Goal: Information Seeking & Learning: Learn about a topic

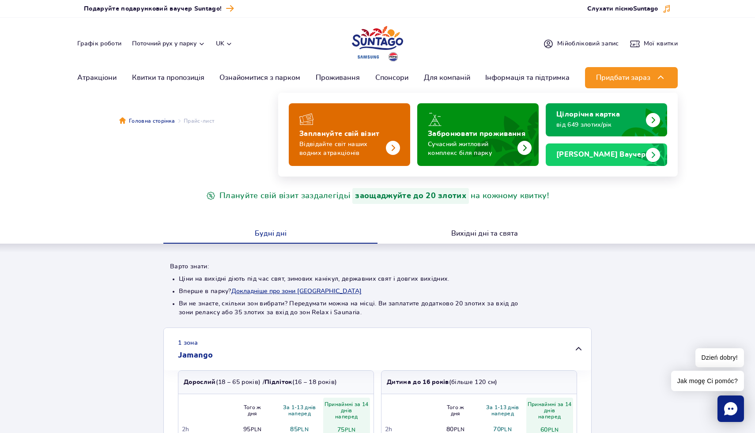
click at [374, 147] on p "Відвідайте світ наших водних атракціонів" at bounding box center [342, 149] width 86 height 18
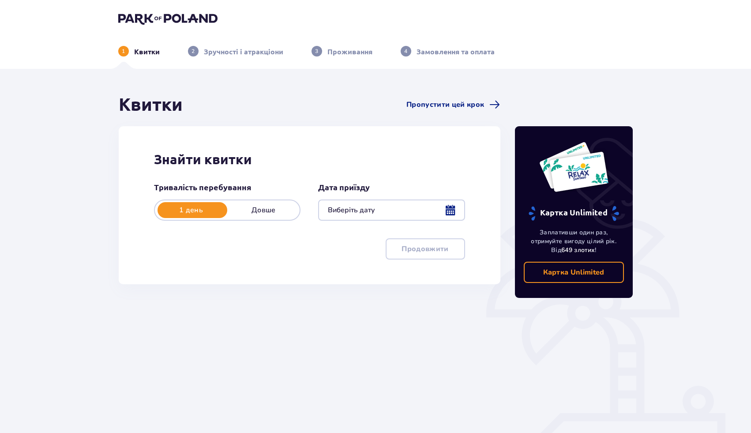
click at [355, 206] on div at bounding box center [391, 210] width 147 height 21
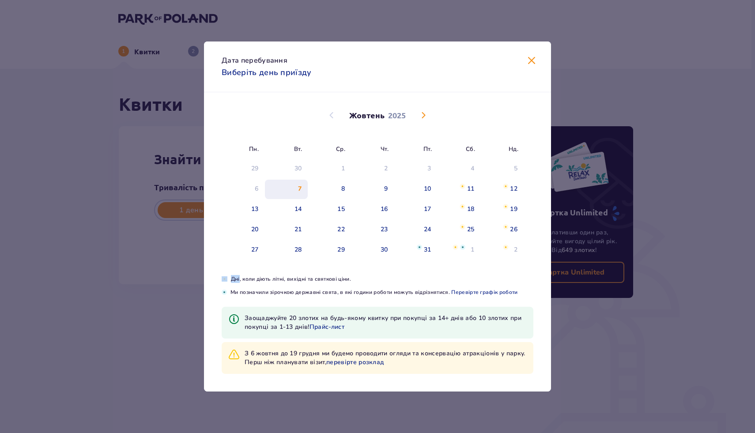
click at [307, 188] on div "7" at bounding box center [286, 189] width 43 height 19
type input "07.10.25"
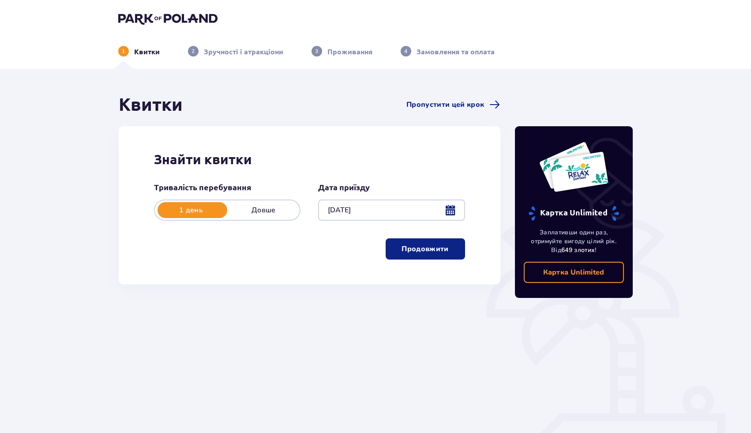
click at [441, 247] on p "Продовжити" at bounding box center [425, 249] width 47 height 10
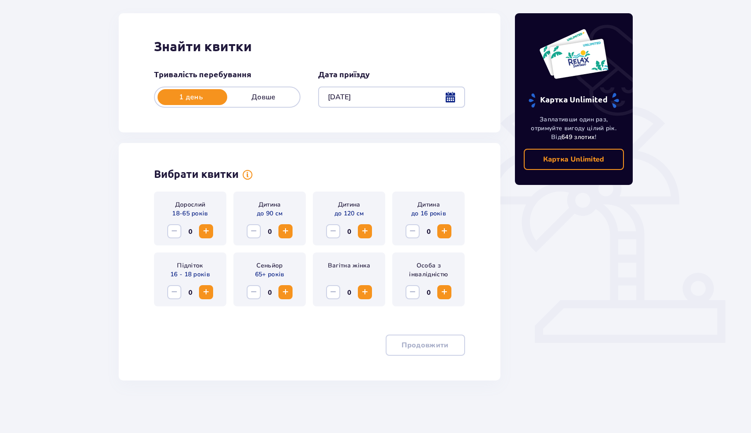
scroll to position [113, 0]
click at [210, 235] on span "Збільшити" at bounding box center [206, 231] width 11 height 11
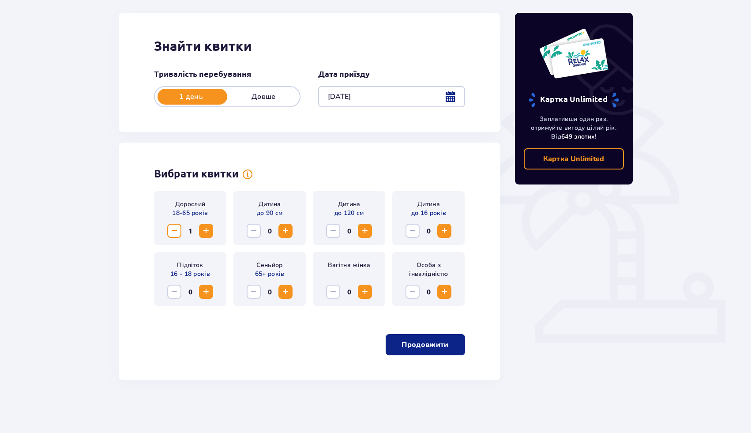
click at [210, 235] on span "Збільшити" at bounding box center [206, 231] width 11 height 11
click at [410, 340] on p "Продовжити" at bounding box center [425, 345] width 47 height 10
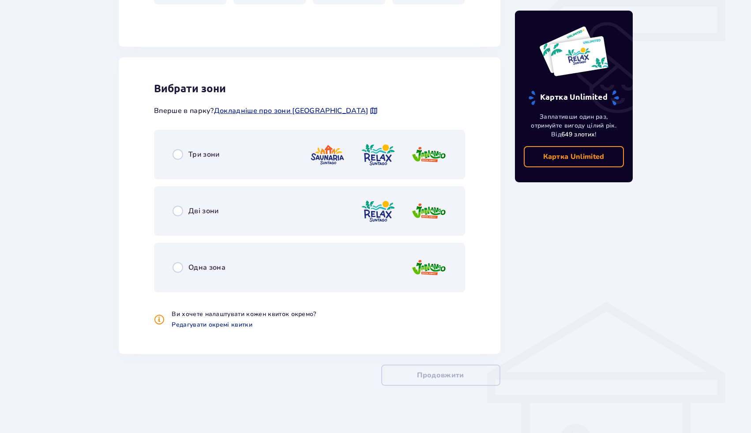
scroll to position [421, 0]
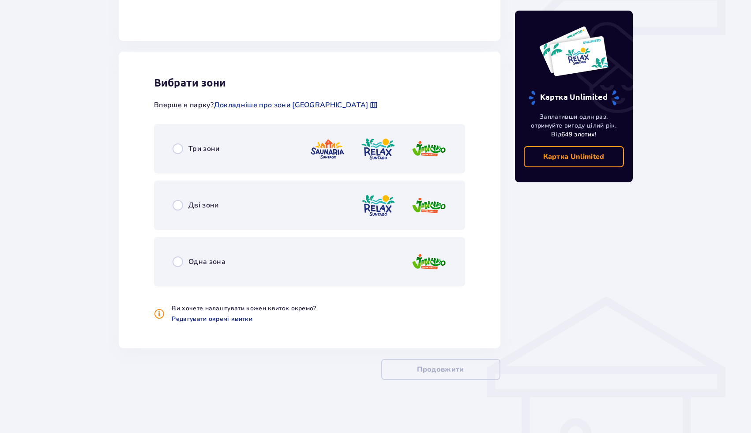
click at [253, 269] on div "Одна зона" at bounding box center [309, 261] width 311 height 49
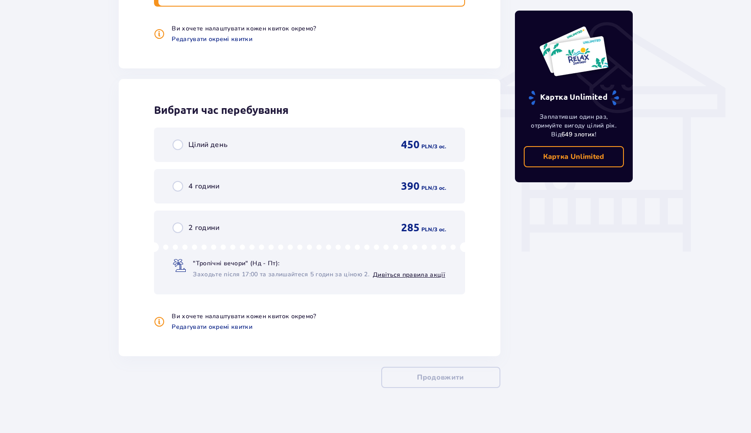
scroll to position [709, 0]
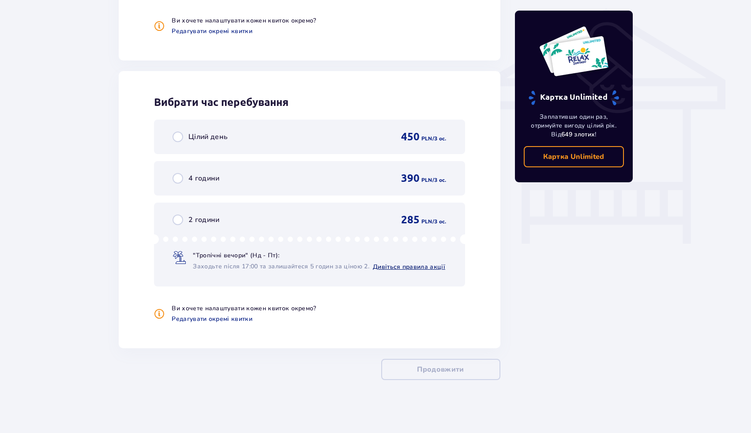
click at [393, 266] on link "Дивіться правила акції" at bounding box center [409, 267] width 72 height 8
click at [271, 227] on div "2 години 285 PLN / 3 oc. "Тропічні вечори" (Нд - Пт): Заходьте після 17:00 та з…" at bounding box center [309, 245] width 311 height 84
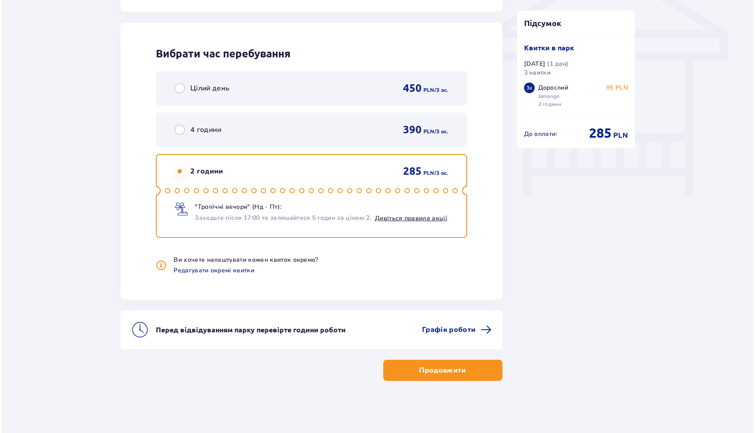
scroll to position [758, 0]
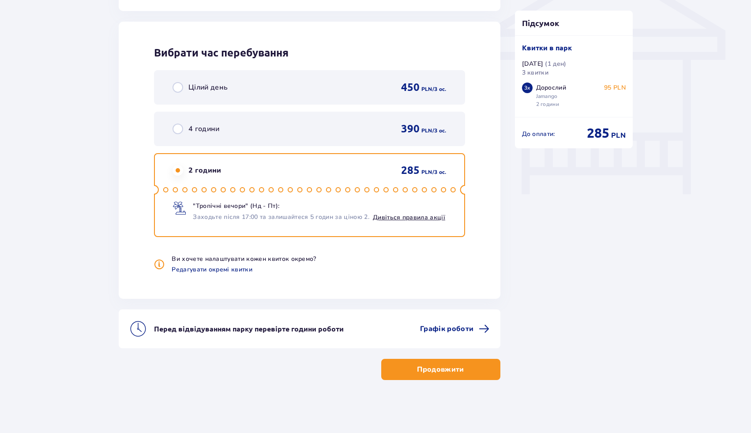
click at [251, 258] on p "Ви хочете налаштувати кожен квиток окремо?" at bounding box center [244, 259] width 144 height 9
click at [252, 258] on p "Ви хочете налаштувати кожен квиток окремо?" at bounding box center [244, 259] width 144 height 9
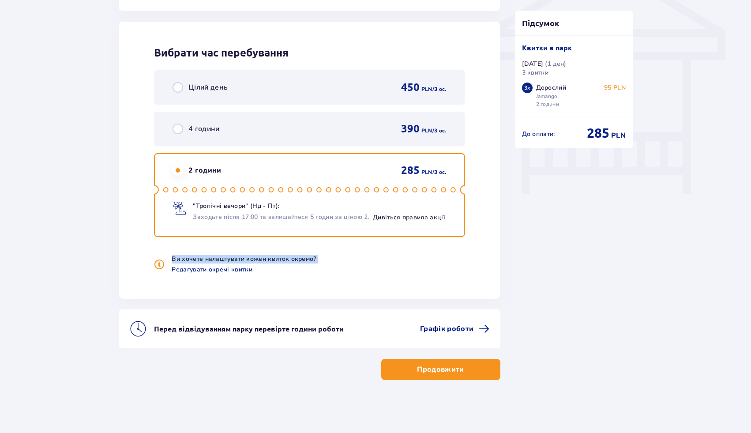
click at [252, 258] on p "Ви хочете налаштувати кожен квиток окремо?" at bounding box center [244, 259] width 144 height 9
click at [265, 258] on p "Ви хочете налаштувати кожен квиток окремо?" at bounding box center [244, 259] width 144 height 9
click at [437, 328] on span "Графік роботи" at bounding box center [446, 329] width 53 height 10
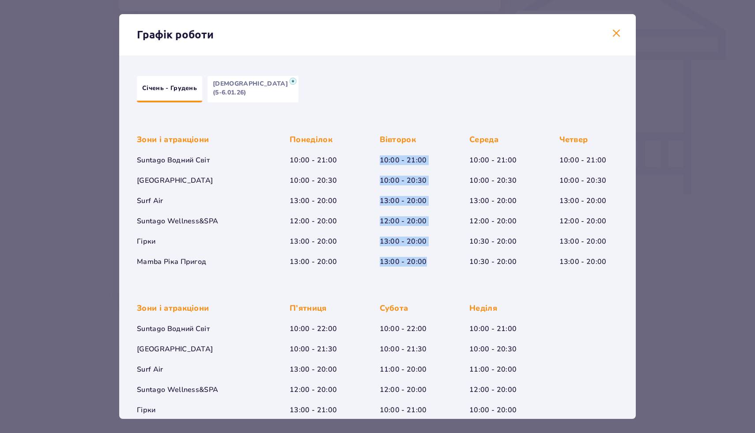
drag, startPoint x: 425, startPoint y: 261, endPoint x: 377, endPoint y: 159, distance: 113.6
click at [377, 159] on div "Зони і атракціони Suntago Водний Світ Crocodile Island Surf Air Suntago Wellnes…" at bounding box center [377, 193] width 481 height 147
click at [395, 193] on div "Вівторок 10:00 - 21:00 10:00 - 20:30 13:00 - 20:00 12:00 - 20:00 13:00 - 20:00 …" at bounding box center [403, 200] width 47 height 132
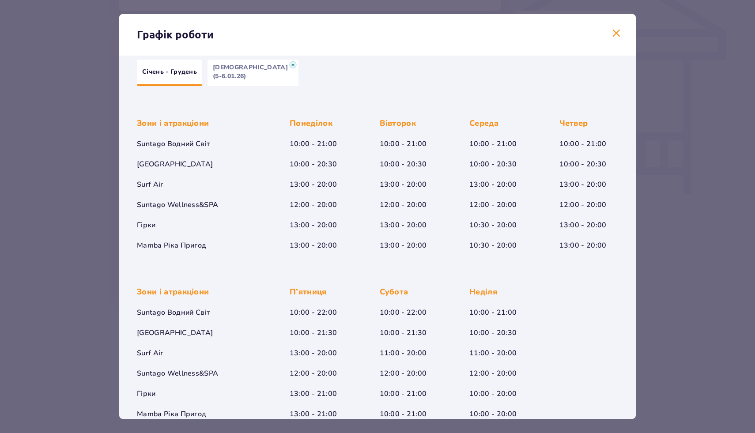
scroll to position [34, 0]
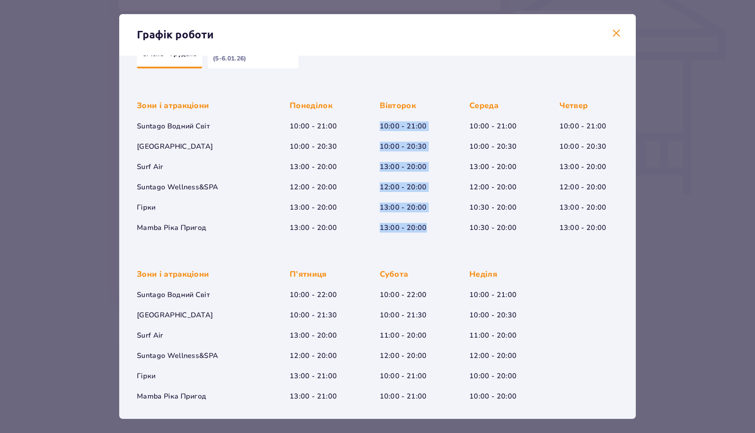
drag, startPoint x: 424, startPoint y: 231, endPoint x: 377, endPoint y: 128, distance: 114.2
click at [377, 128] on div "Зони і атракціони Suntago Водний Світ Crocodile Island Surf Air Suntago Wellnes…" at bounding box center [377, 159] width 481 height 147
click at [382, 137] on div "Вівторок 10:00 - 21:00 10:00 - 20:30 13:00 - 20:00 12:00 - 20:00 13:00 - 20:00 …" at bounding box center [403, 166] width 47 height 132
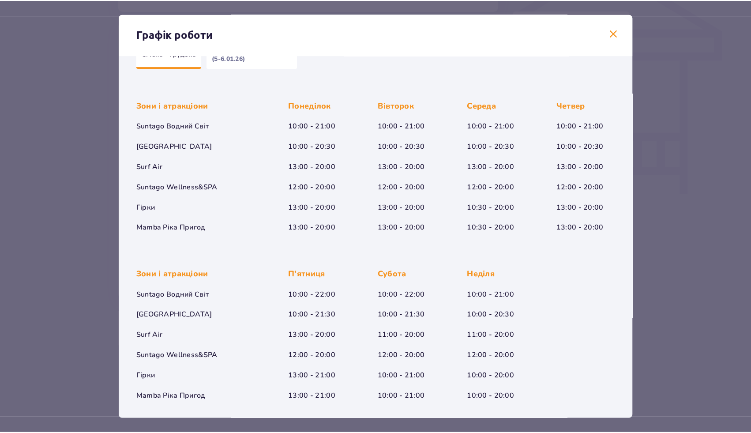
scroll to position [0, 0]
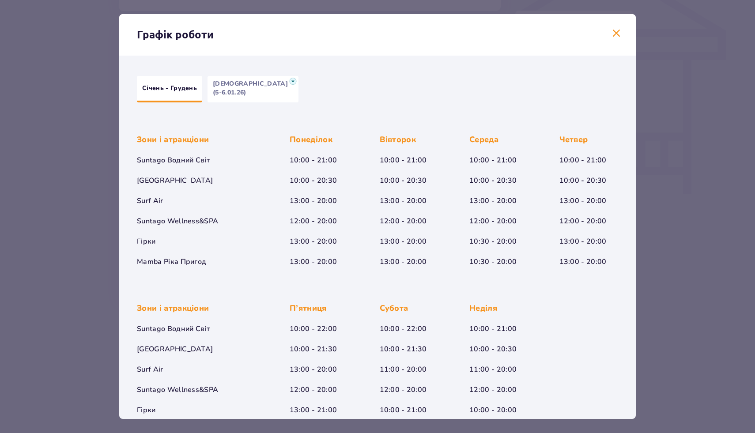
click at [611, 29] on span at bounding box center [616, 33] width 11 height 11
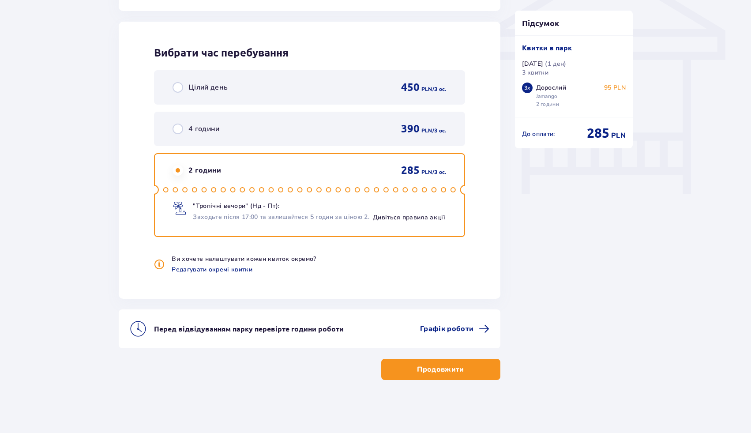
click at [444, 366] on p "Продовжити" at bounding box center [440, 370] width 47 height 10
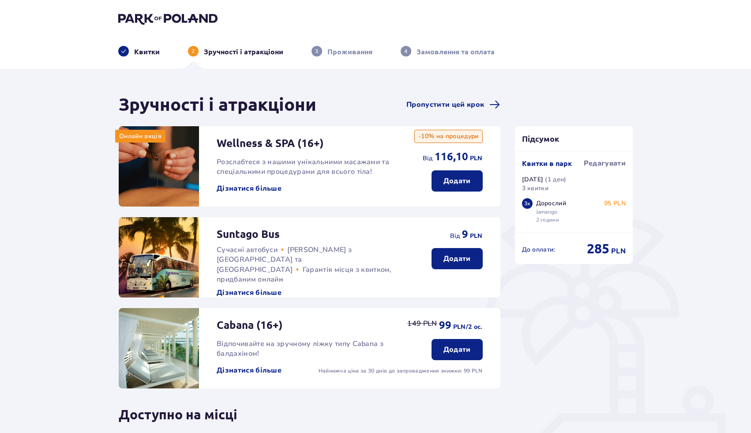
click at [257, 190] on button "Дізнатися більше" at bounding box center [249, 189] width 65 height 10
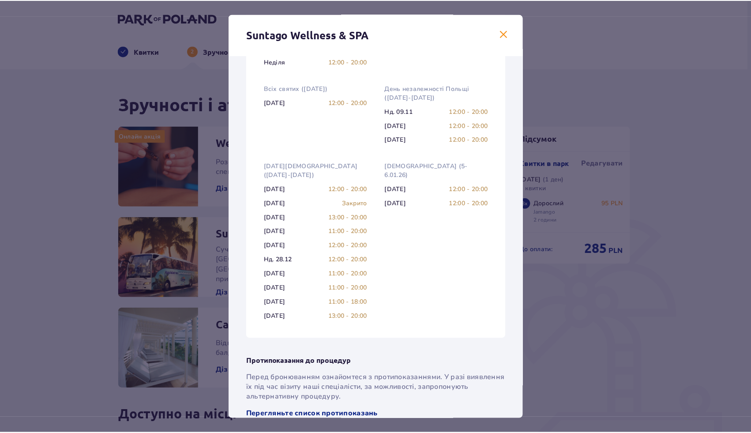
scroll to position [516, 0]
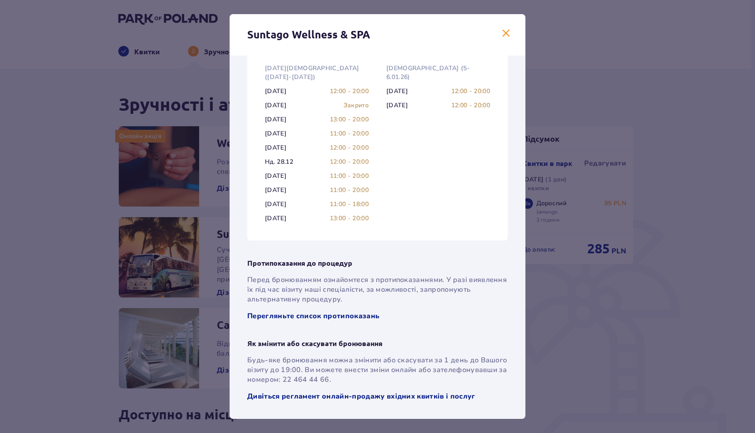
click at [587, 366] on div "Suntago Wellness & SPA Захоплені своєю справою професіонали , які допоможуть ва…" at bounding box center [377, 216] width 755 height 433
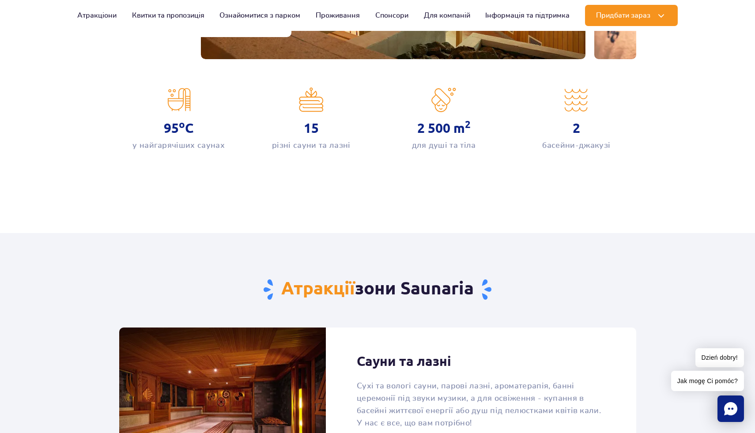
scroll to position [175, 0]
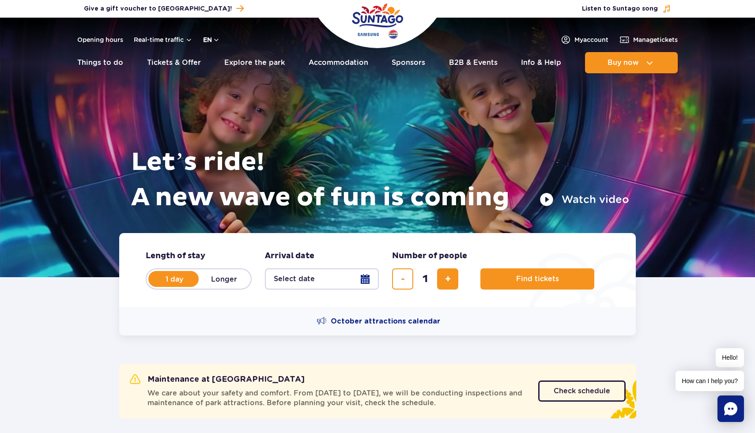
click at [213, 39] on button "en" at bounding box center [211, 39] width 17 height 9
click at [221, 91] on span "UA" at bounding box center [225, 92] width 10 height 9
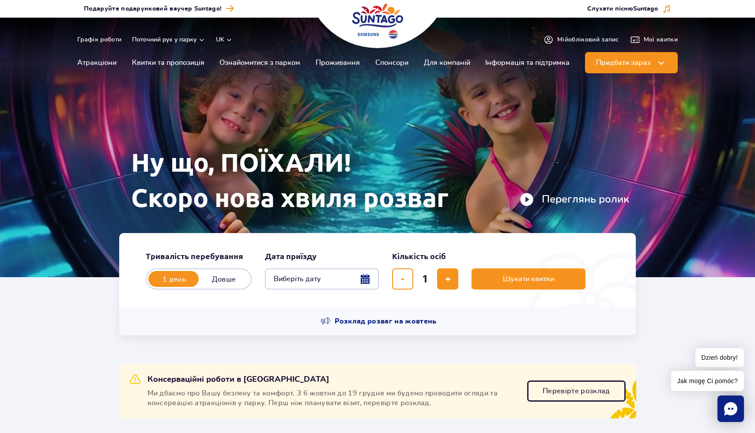
click at [437, 88] on div "Ну що, ПОЇХАЛИ! Скоро нова хвиля розваг Переглянь ролик" at bounding box center [377, 136] width 503 height 193
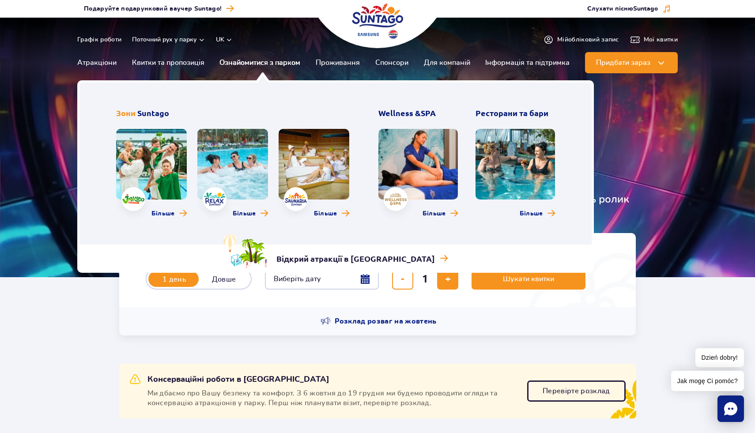
click at [254, 59] on link "Ознайомитися з парком" at bounding box center [259, 62] width 81 height 21
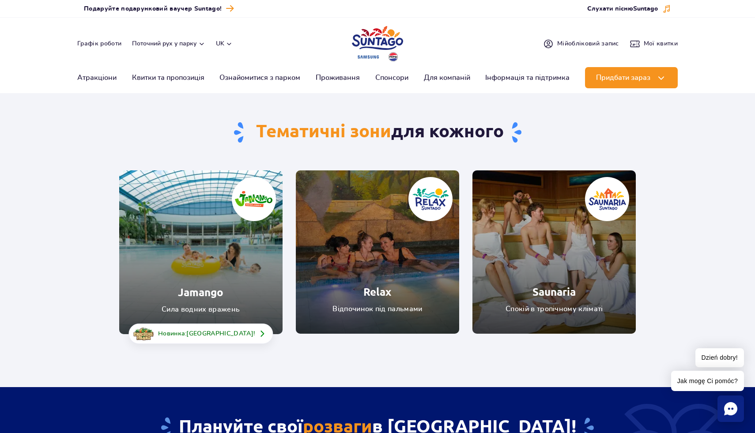
click at [529, 282] on link "Saunaria" at bounding box center [553, 251] width 163 height 163
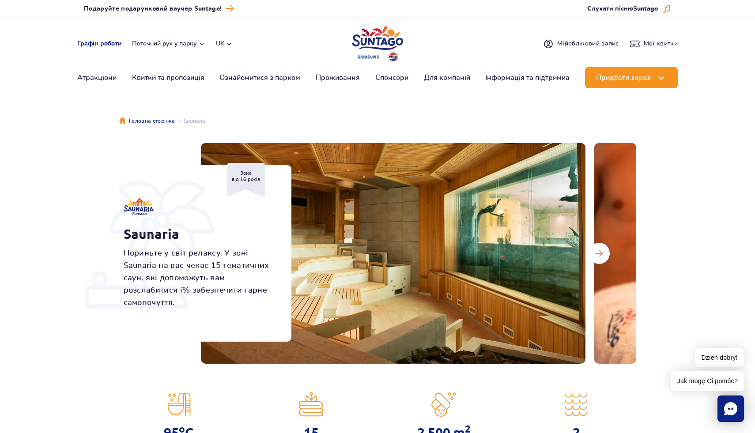
click at [106, 45] on link "Графік роботи" at bounding box center [99, 43] width 44 height 9
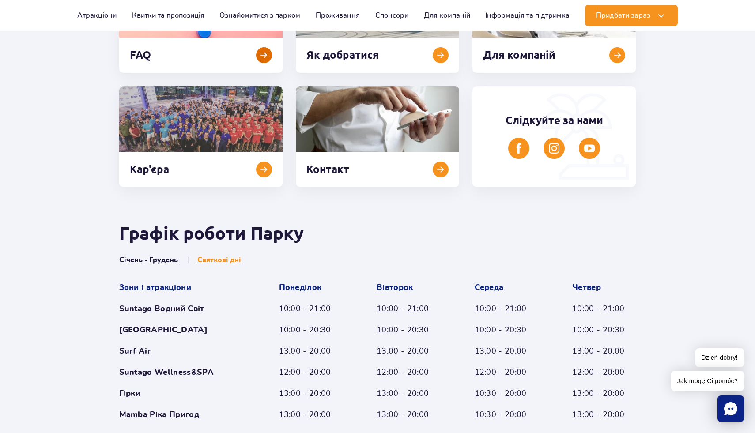
scroll to position [235, 0]
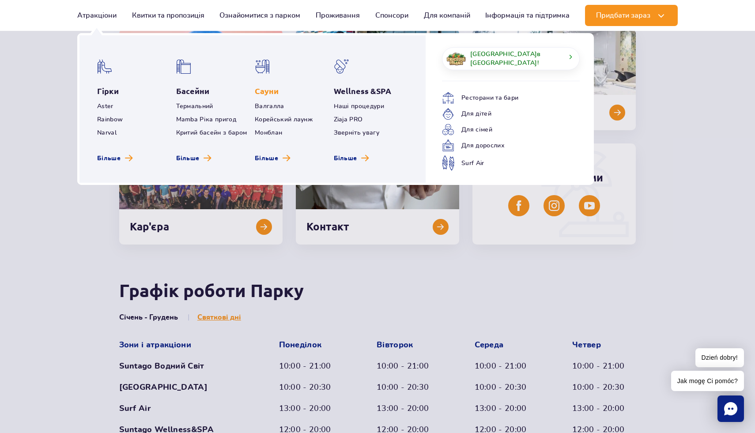
click at [270, 90] on link "Сауни" at bounding box center [267, 91] width 24 height 11
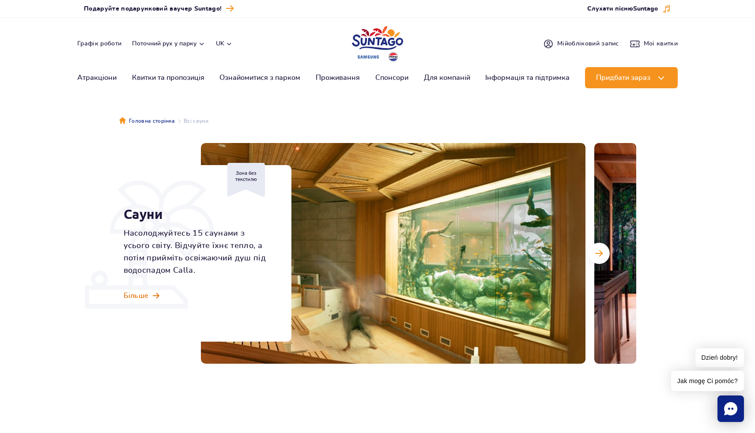
click at [142, 295] on span "Більше" at bounding box center [136, 296] width 25 height 10
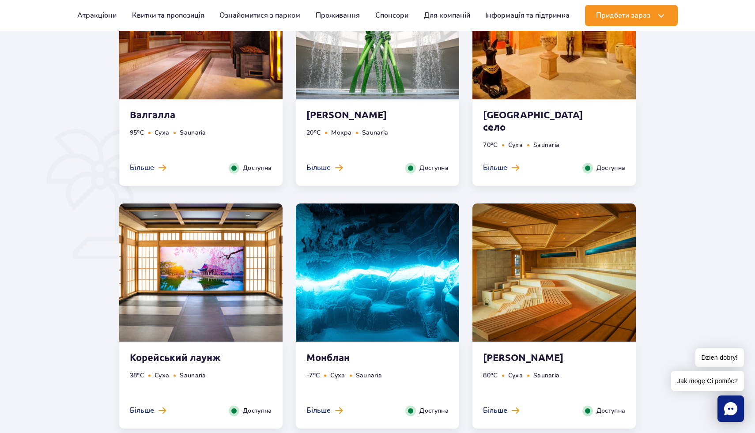
scroll to position [603, 0]
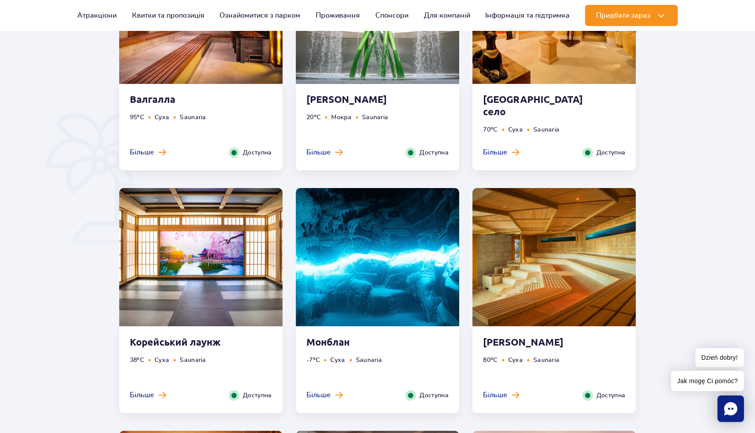
click at [170, 102] on strong "Валгалла" at bounding box center [183, 99] width 107 height 12
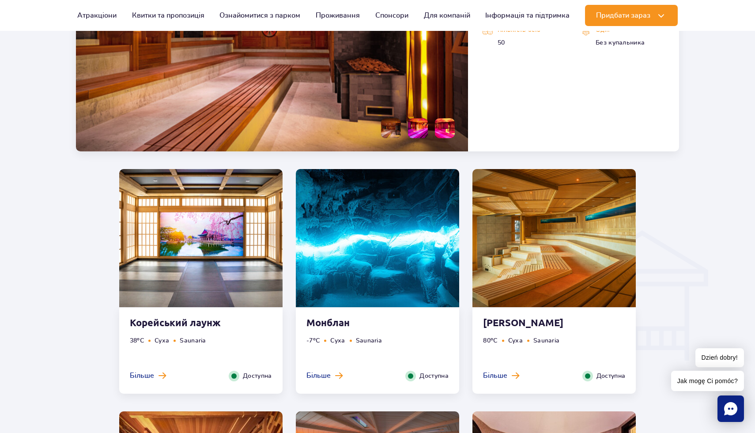
scroll to position [973, 0]
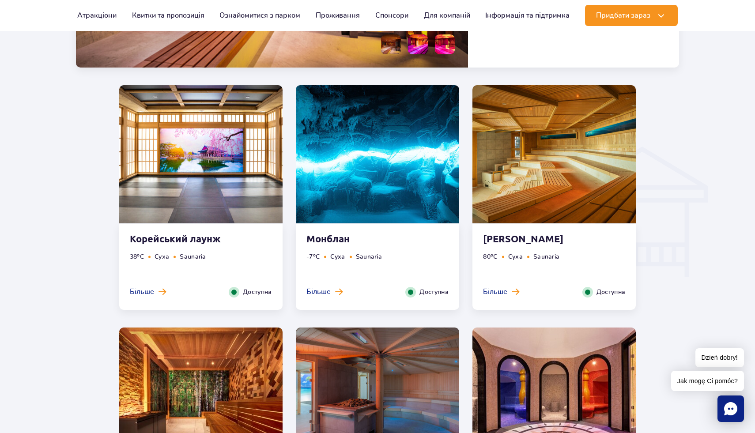
click at [529, 235] on strong "Сауна Акваріум" at bounding box center [536, 239] width 107 height 12
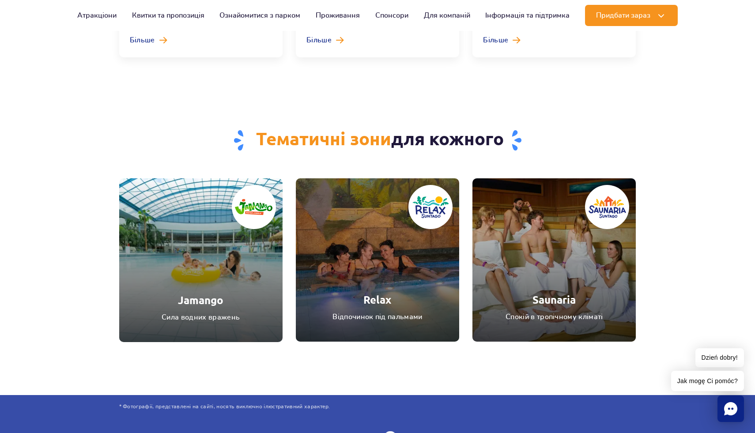
scroll to position [3115, 0]
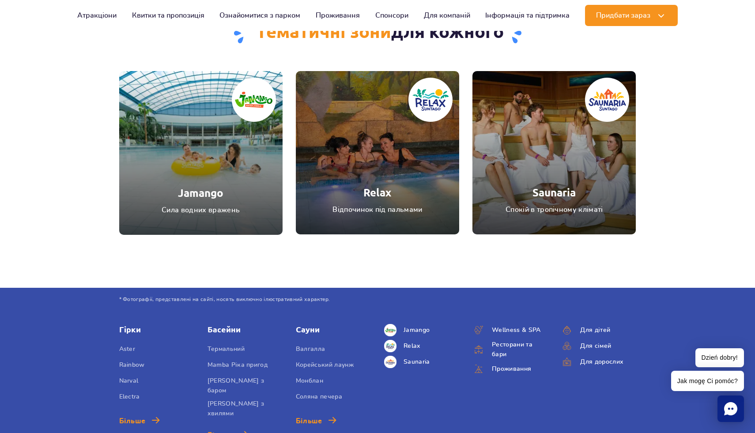
click at [548, 195] on link "Saunaria" at bounding box center [553, 152] width 163 height 163
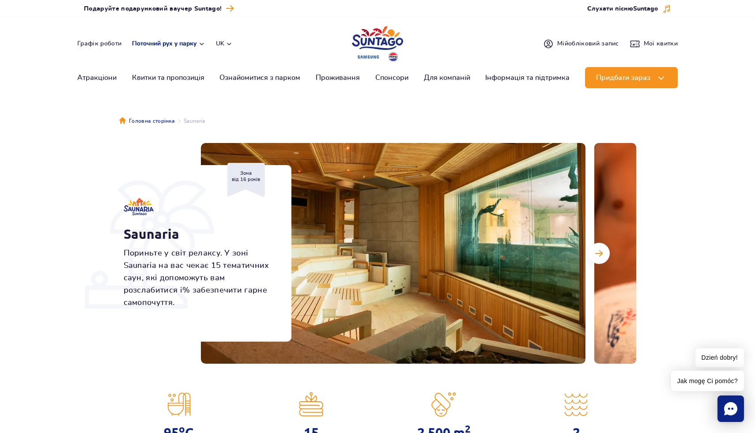
click at [166, 45] on button "Поточний рух у парку" at bounding box center [168, 43] width 73 height 7
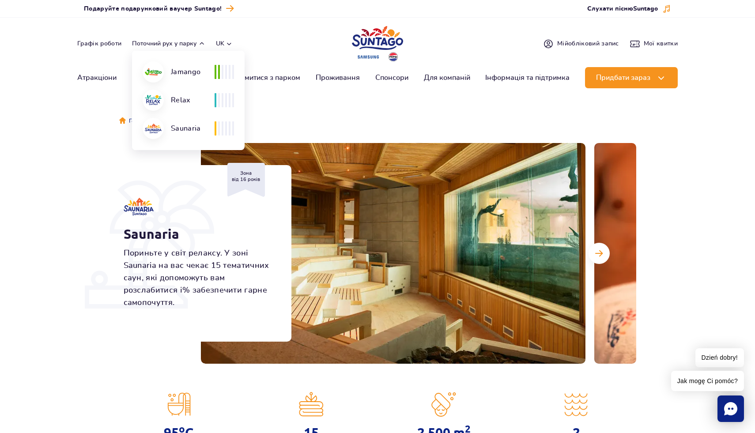
click at [293, 121] on ul "Головна сторінка Saunaria" at bounding box center [377, 121] width 517 height 44
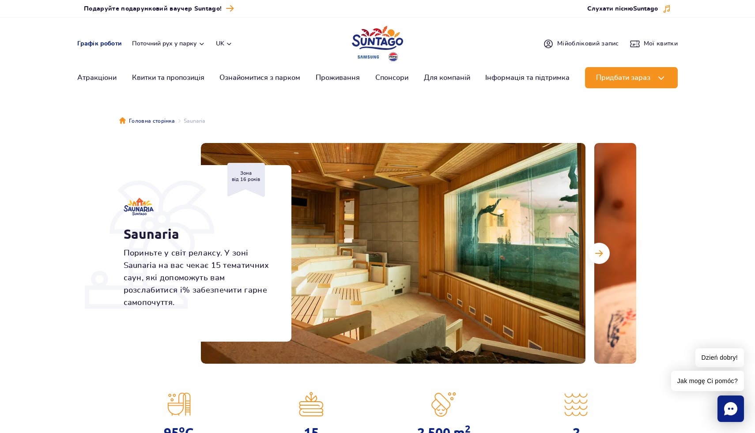
click at [99, 46] on link "Графік роботи" at bounding box center [99, 43] width 44 height 9
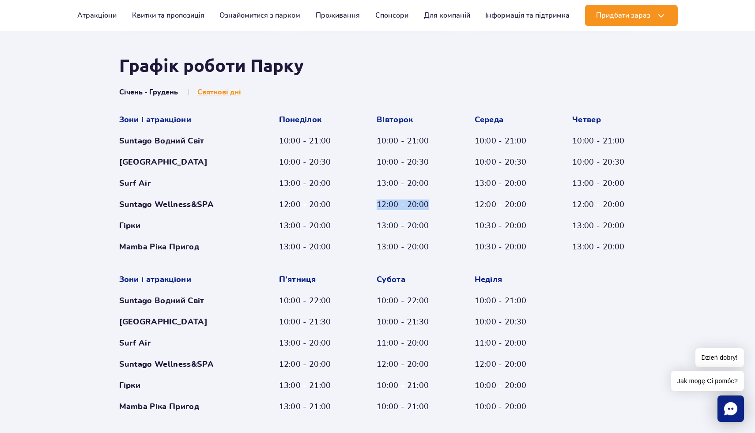
drag, startPoint x: 434, startPoint y: 205, endPoint x: 364, endPoint y: 205, distance: 70.2
click at [364, 205] on div "Зони і атракціони Suntago Водний Світ Crocodile Island Surf Air Suntago Wellnes…" at bounding box center [377, 264] width 517 height 298
click at [396, 172] on div "Вівторок 10:00 - 21:00 10:00 - 20:30 13:00 - 20:00 12:00 - 20:00 13:00 - 20:00 …" at bounding box center [409, 184] width 64 height 138
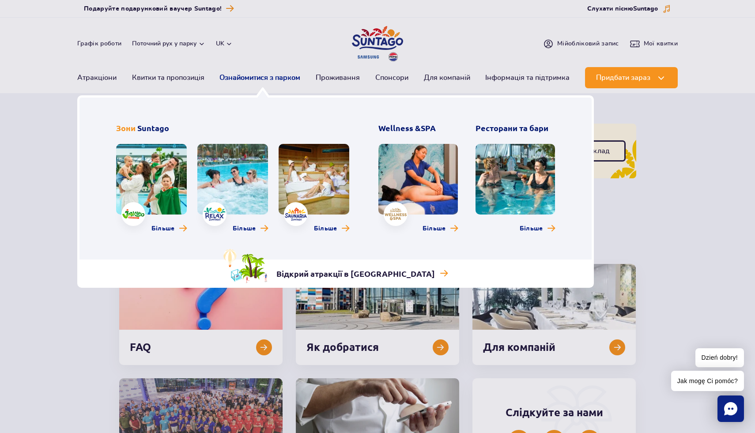
click at [261, 80] on link "Ознайомитися з парком" at bounding box center [259, 77] width 81 height 21
